Goal: Task Accomplishment & Management: Manage account settings

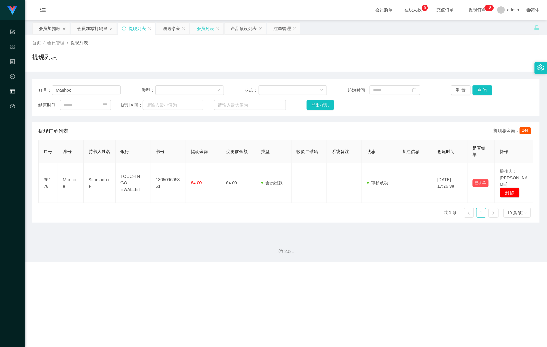
click at [203, 32] on div "会员列表" at bounding box center [205, 29] width 17 height 12
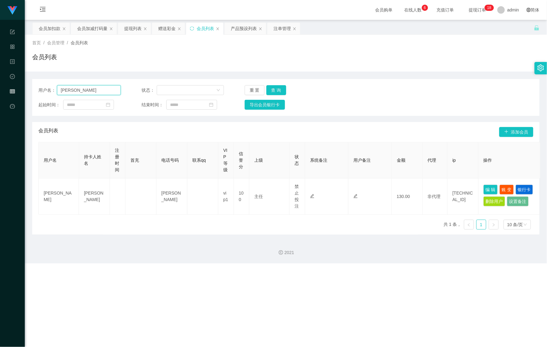
drag, startPoint x: 99, startPoint y: 89, endPoint x: 31, endPoint y: 89, distance: 68.1
click at [29, 88] on main "关闭左侧 关闭右侧 关闭其它 刷新页面 会员加扣款 会员加减打码量 提现列表 赠送彩金 会员列表 产品预设列表 注单管理 首页 / 会员管理 / 会员列表 /…" at bounding box center [286, 127] width 522 height 214
paste input "01111204025"
type input "01111204025"
click at [274, 88] on button "查 询" at bounding box center [276, 90] width 20 height 10
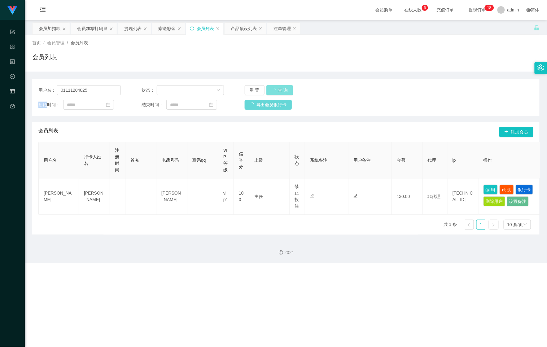
click at [274, 88] on div "重 置 查 询" at bounding box center [285, 90] width 82 height 10
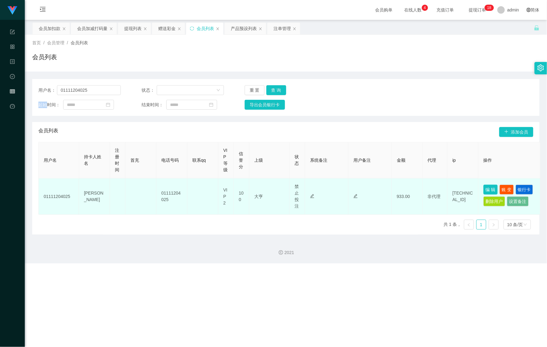
click at [493, 190] on button "编 辑" at bounding box center [490, 189] width 14 height 10
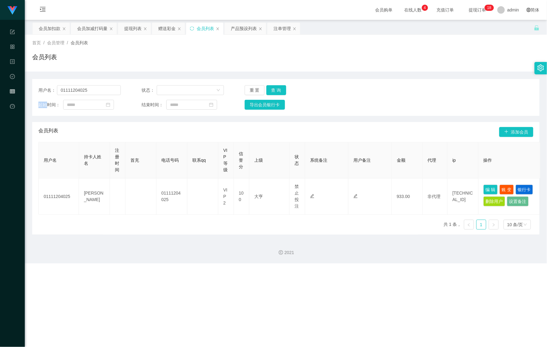
type input "01111204025"
type input "[PERSON_NAME]"
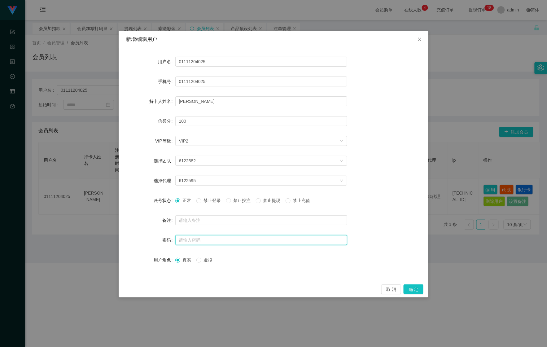
click at [194, 235] on input "text" at bounding box center [261, 240] width 172 height 10
type input "1"
type input "123456"
click at [239, 198] on span "禁止投注" at bounding box center [242, 200] width 22 height 5
click at [418, 287] on button "确 定" at bounding box center [413, 289] width 20 height 10
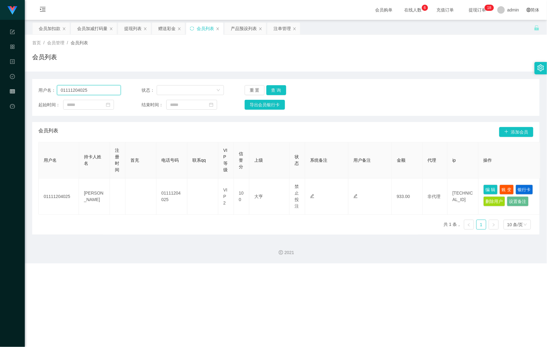
drag, startPoint x: 95, startPoint y: 91, endPoint x: 10, endPoint y: 92, distance: 85.1
click at [13, 91] on section "Shopee Workbench 系统配置 产品管理 内容中心 数据中心 会员管理 平台首页 保存配置 重置配置 整体风格设置 主题色 导航设置 内容区域宽度…" at bounding box center [273, 131] width 547 height 263
click at [279, 90] on button "查 询" at bounding box center [276, 90] width 20 height 10
click at [279, 90] on div "重 置 查 询" at bounding box center [285, 90] width 82 height 10
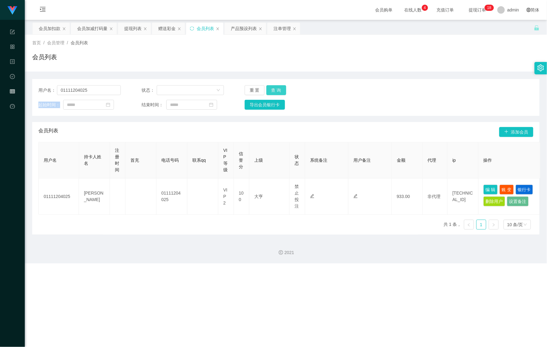
click at [269, 91] on button "查 询" at bounding box center [276, 90] width 20 height 10
click at [282, 89] on button "查 询" at bounding box center [276, 90] width 20 height 10
click at [279, 89] on button "查 询" at bounding box center [276, 90] width 20 height 10
click at [376, 79] on div "用户名： 01111204025 状态： 重 置 查 询 起始时间： 结束时间： 导出会员银行卡" at bounding box center [285, 97] width 507 height 37
click at [392, 70] on div "首页 / 会员管理 / 会员列表 / 会员列表" at bounding box center [286, 53] width 522 height 37
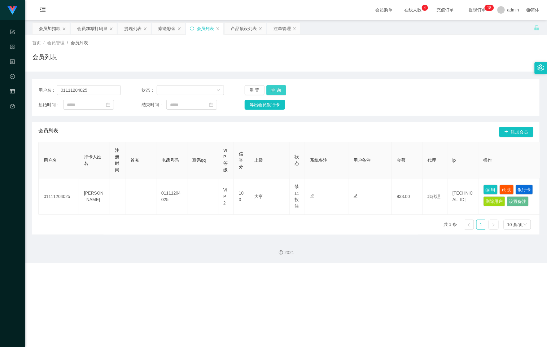
click at [277, 89] on button "查 询" at bounding box center [276, 90] width 20 height 10
click at [277, 89] on div "重 置 查 询" at bounding box center [285, 90] width 82 height 10
click at [277, 89] on button "查 询" at bounding box center [276, 90] width 20 height 10
click at [277, 89] on div "重 置 查 询" at bounding box center [285, 90] width 82 height 10
click at [277, 89] on button "查 询" at bounding box center [276, 90] width 20 height 10
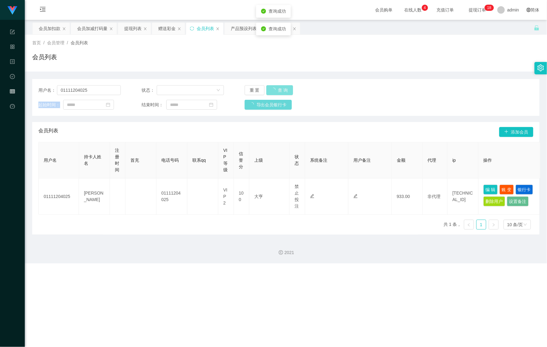
click at [277, 89] on div "重 置 查 询" at bounding box center [285, 90] width 82 height 10
click at [42, 26] on div "会员加扣款" at bounding box center [50, 29] width 22 height 12
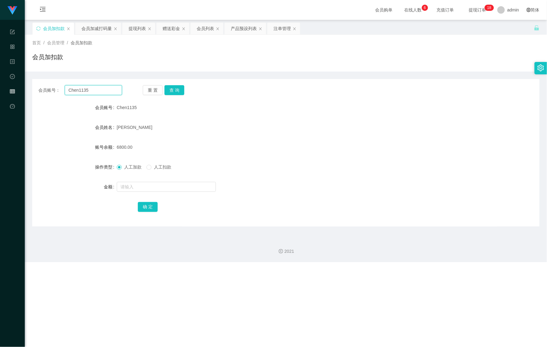
click at [99, 88] on input "Chen1135" at bounding box center [93, 90] width 57 height 10
drag, startPoint x: 208, startPoint y: 26, endPoint x: 205, endPoint y: 36, distance: 10.5
click at [208, 26] on div "会员列表" at bounding box center [205, 29] width 17 height 12
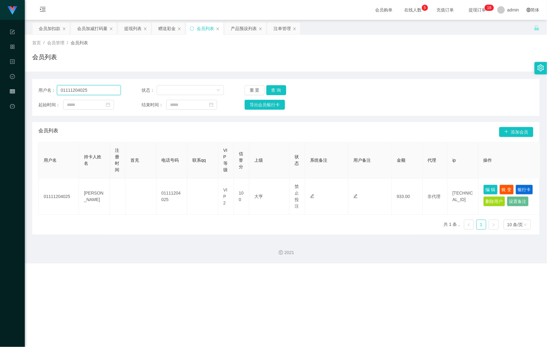
drag, startPoint x: 82, startPoint y: 93, endPoint x: 22, endPoint y: 93, distance: 59.4
click at [0, 91] on html "Shopee Workbench 系统配置 产品管理 内容中心 数据中心 会员管理 平台首页 保存配置 重置配置 整体风格设置 主题色 导航设置 内容区域宽度…" at bounding box center [273, 173] width 547 height 347
click at [269, 89] on button "查 询" at bounding box center [276, 90] width 20 height 10
click at [271, 89] on div "重 置 查 询" at bounding box center [285, 90] width 82 height 10
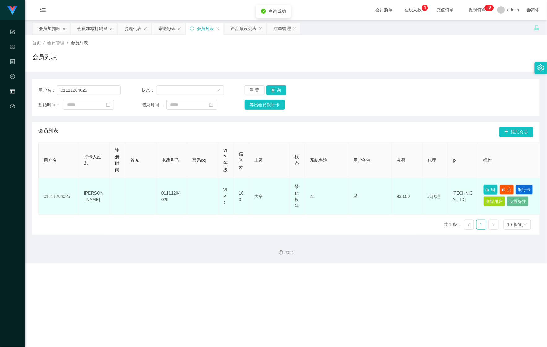
click at [485, 189] on button "编 辑" at bounding box center [490, 189] width 14 height 10
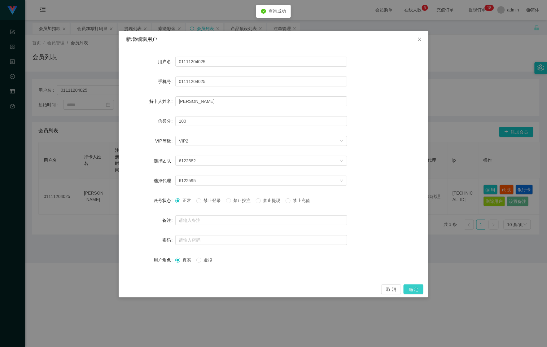
click at [420, 289] on button "确 定" at bounding box center [413, 289] width 20 height 10
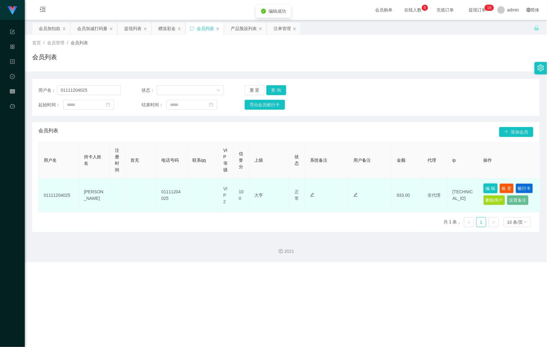
click at [487, 189] on button "编 辑" at bounding box center [490, 188] width 14 height 10
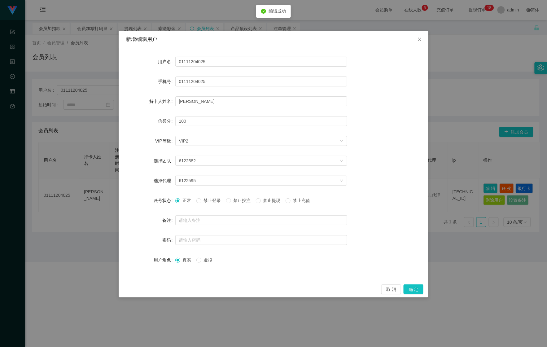
click at [243, 202] on span "禁止投注" at bounding box center [242, 200] width 22 height 5
click at [418, 290] on button "确 定" at bounding box center [413, 289] width 20 height 10
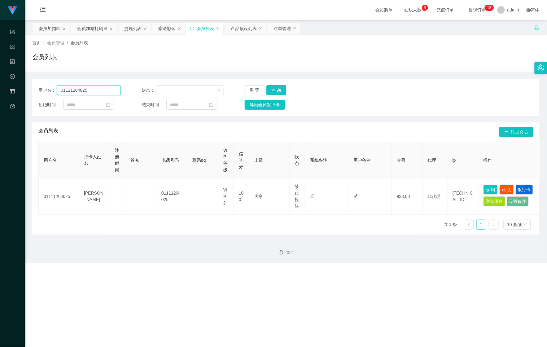
drag, startPoint x: 50, startPoint y: 86, endPoint x: 88, endPoint y: 82, distance: 38.6
click at [7, 80] on section "Shopee Workbench 系统配置 产品管理 内容中心 数据中心 会员管理 平台首页 保存配置 重置配置 整体风格设置 主题色 导航设置 内容区域宽度…" at bounding box center [273, 131] width 547 height 263
drag, startPoint x: 266, startPoint y: 89, endPoint x: 270, endPoint y: 90, distance: 3.5
click at [266, 89] on button "查 询" at bounding box center [276, 90] width 20 height 10
click at [270, 90] on div "重 置 查 询" at bounding box center [285, 90] width 82 height 10
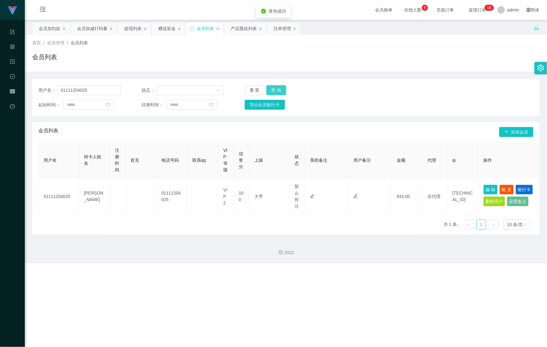
click at [270, 90] on button "查 询" at bounding box center [276, 90] width 20 height 10
drag, startPoint x: 270, startPoint y: 90, endPoint x: 272, endPoint y: 87, distance: 3.3
click at [271, 88] on div "重 置 查 询" at bounding box center [285, 90] width 82 height 10
